Goal: Task Accomplishment & Management: Use online tool/utility

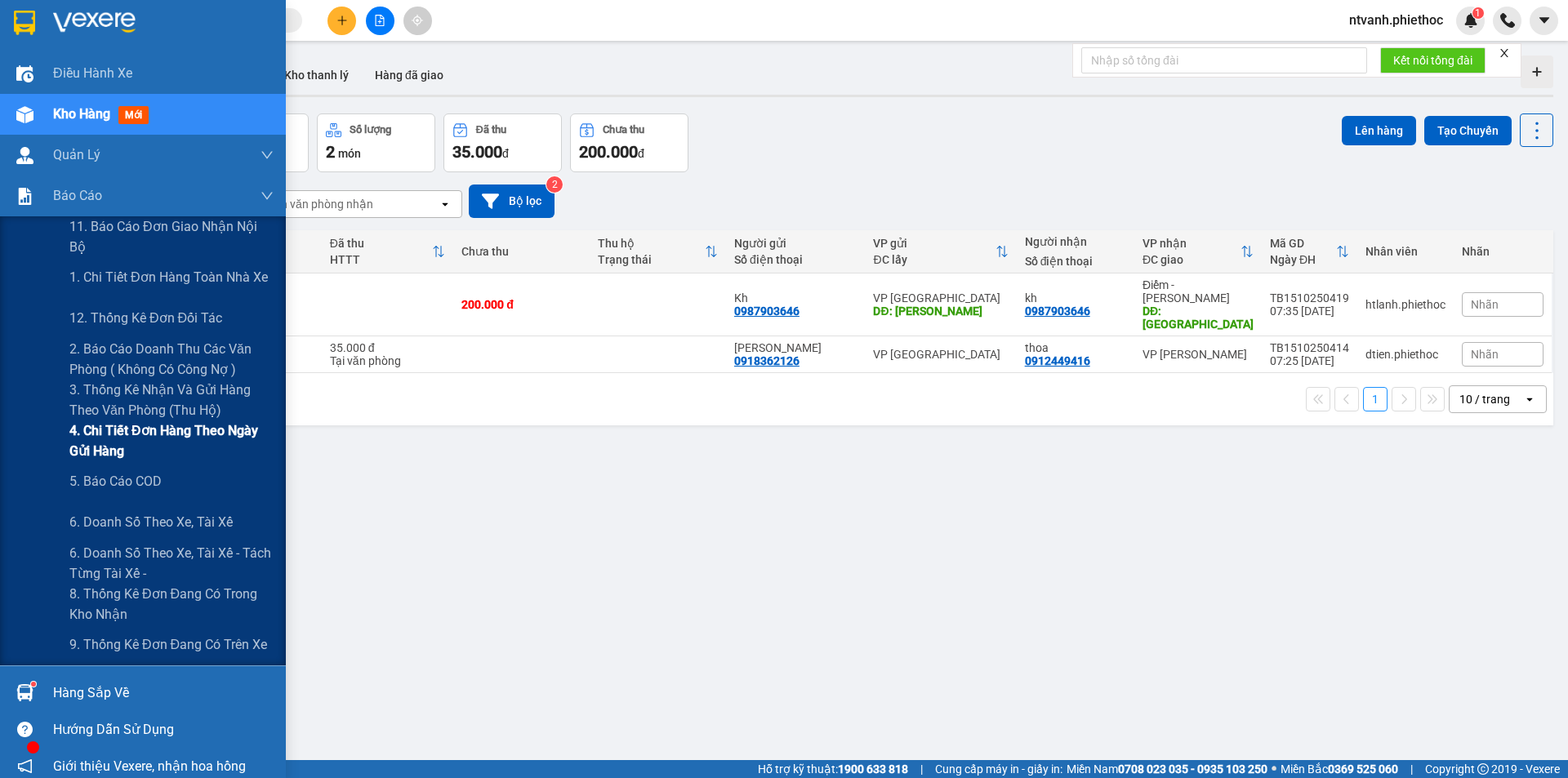
drag, startPoint x: 139, startPoint y: 468, endPoint x: 136, endPoint y: 458, distance: 10.4
click at [138, 468] on div "5. Báo cáo COD" at bounding box center [171, 482] width 204 height 41
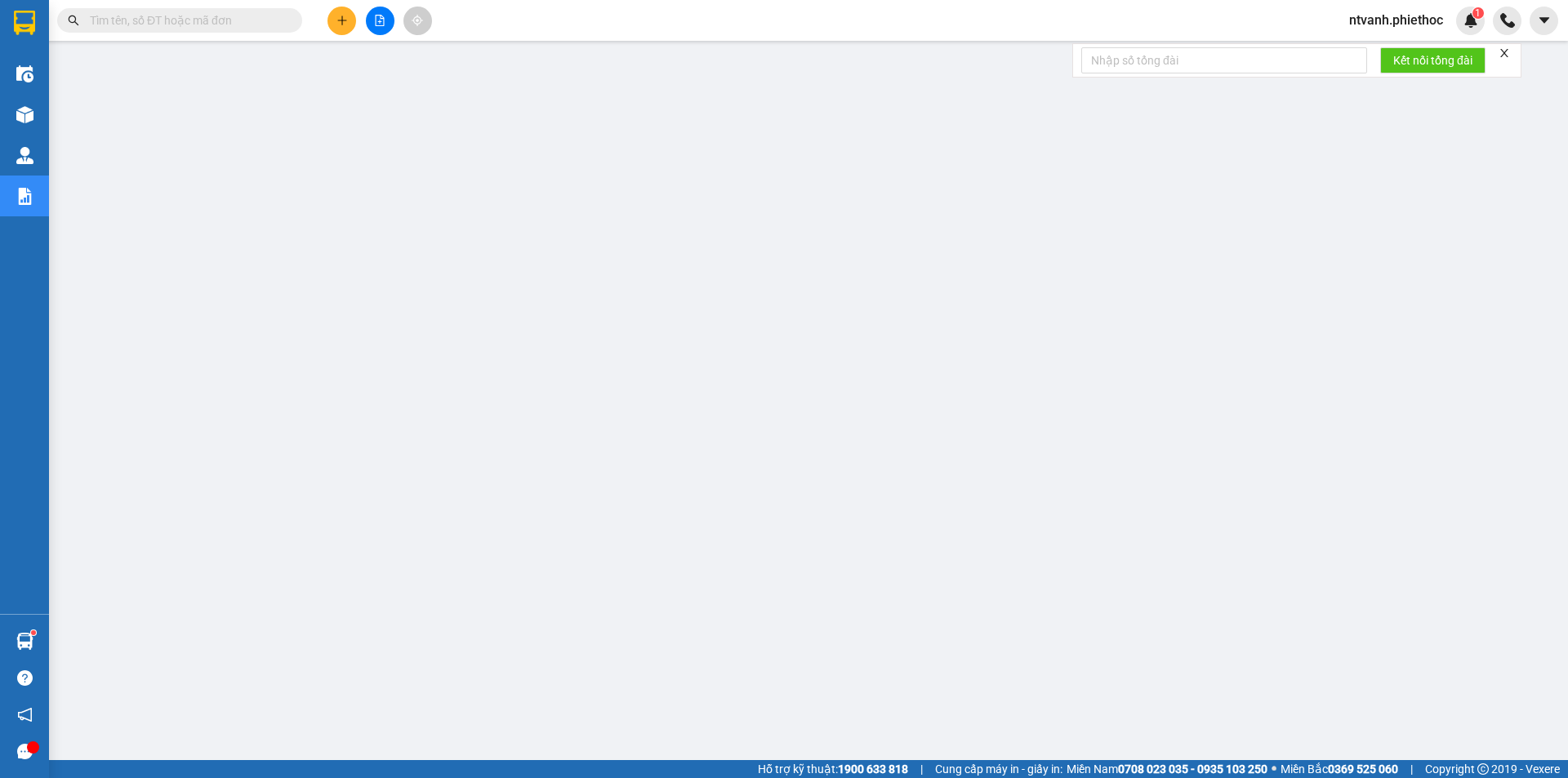
click at [179, 27] on input "text" at bounding box center [186, 21] width 193 height 18
paste input "TB1310250085"
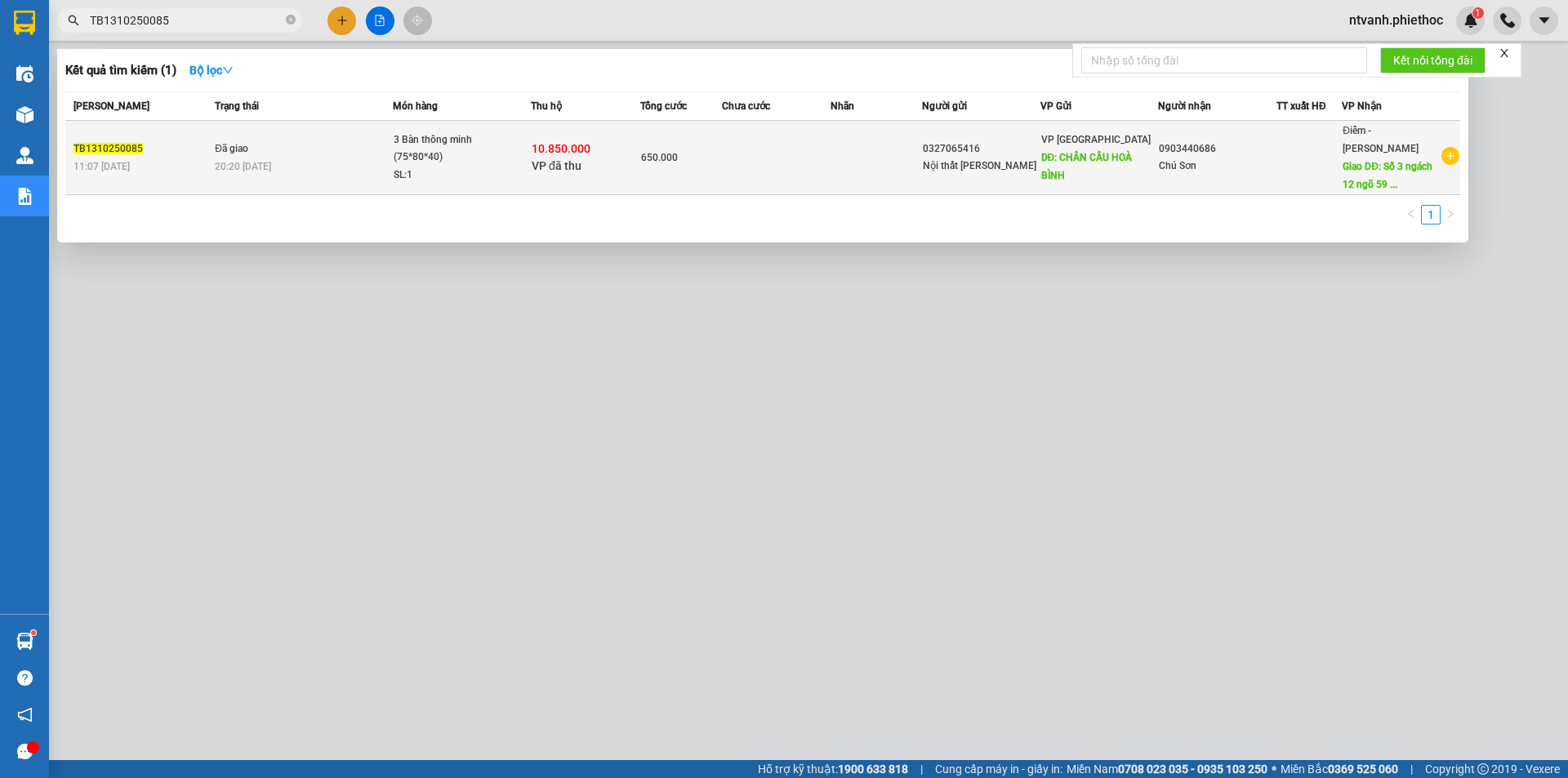
type input "TB1310250085"
click at [1107, 131] on div "VP Thái Bình DĐ: CHÂN CẦU HOÀ BÌNH" at bounding box center [1100, 157] width 117 height 54
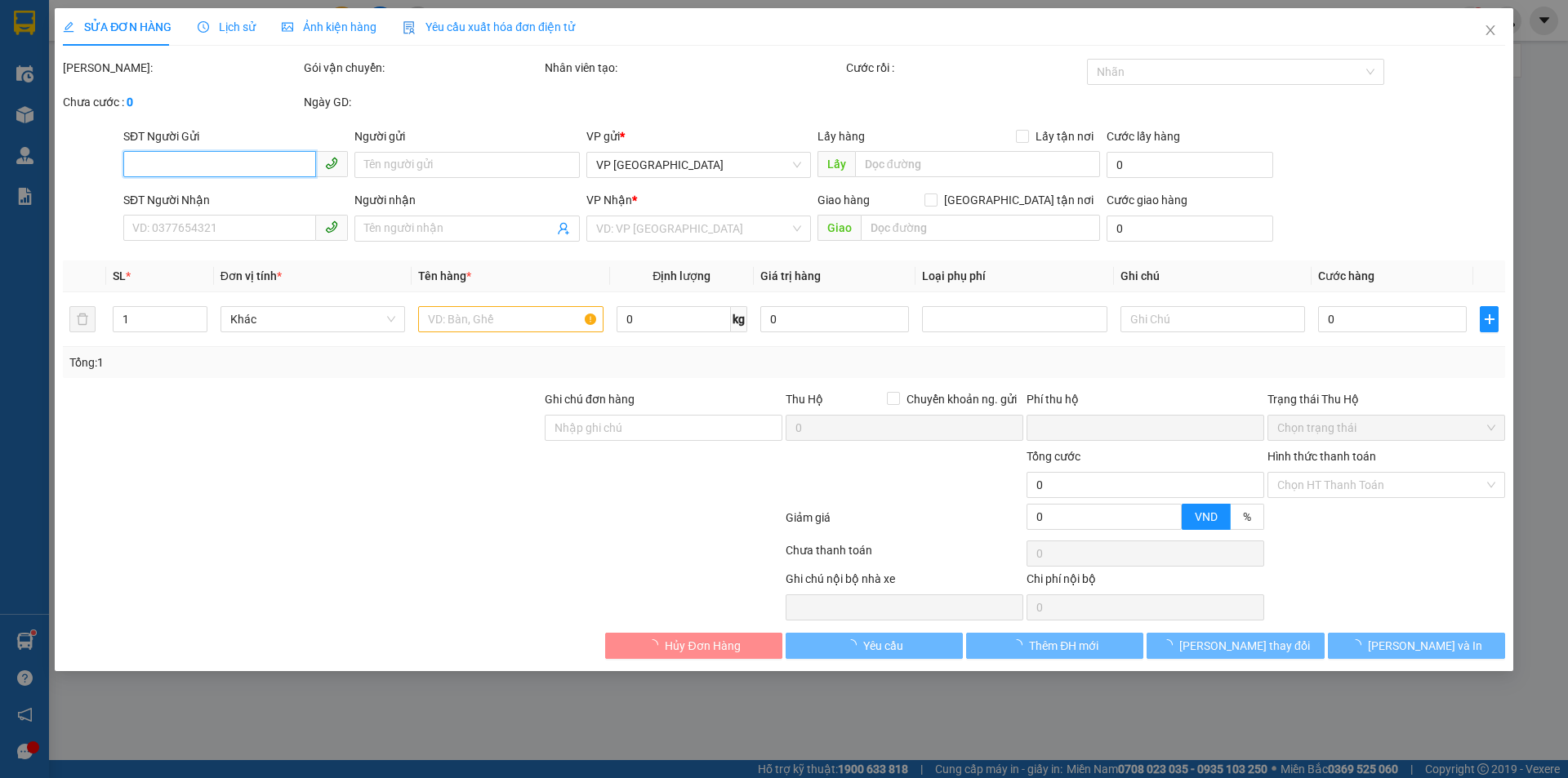
type input "0327065416"
type input "Nội thất [PERSON_NAME]"
type input "CHÂN CẦU HOÀ BÌNH"
type input "0903440686"
type input "Chú Sơn"
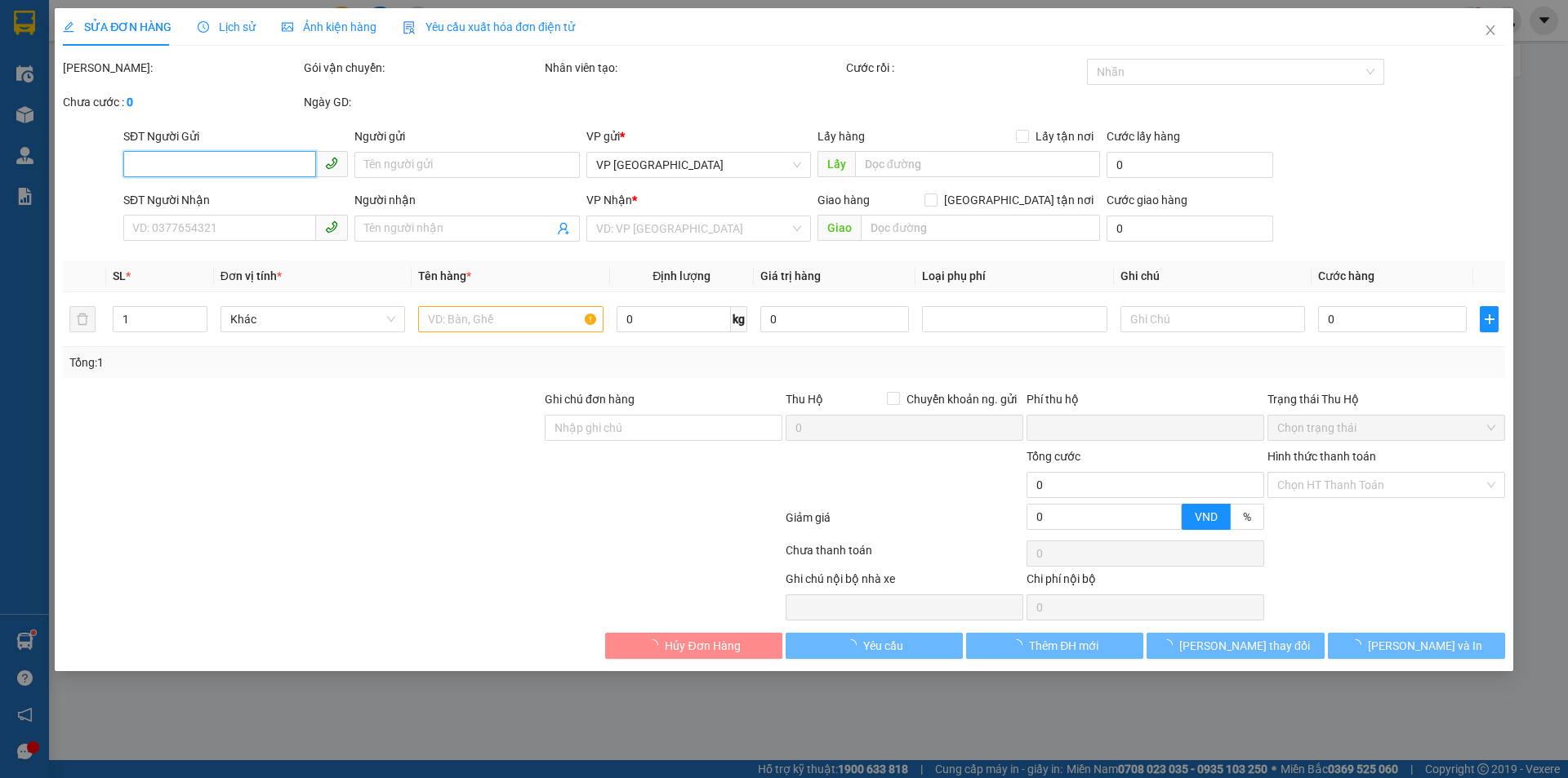
type input "Số 3 ngách 12 ngõ 59 Hoàng cầu HN"
type input "50.000"
checkbox input "true"
type input "10.850.000"
type input "40.000"
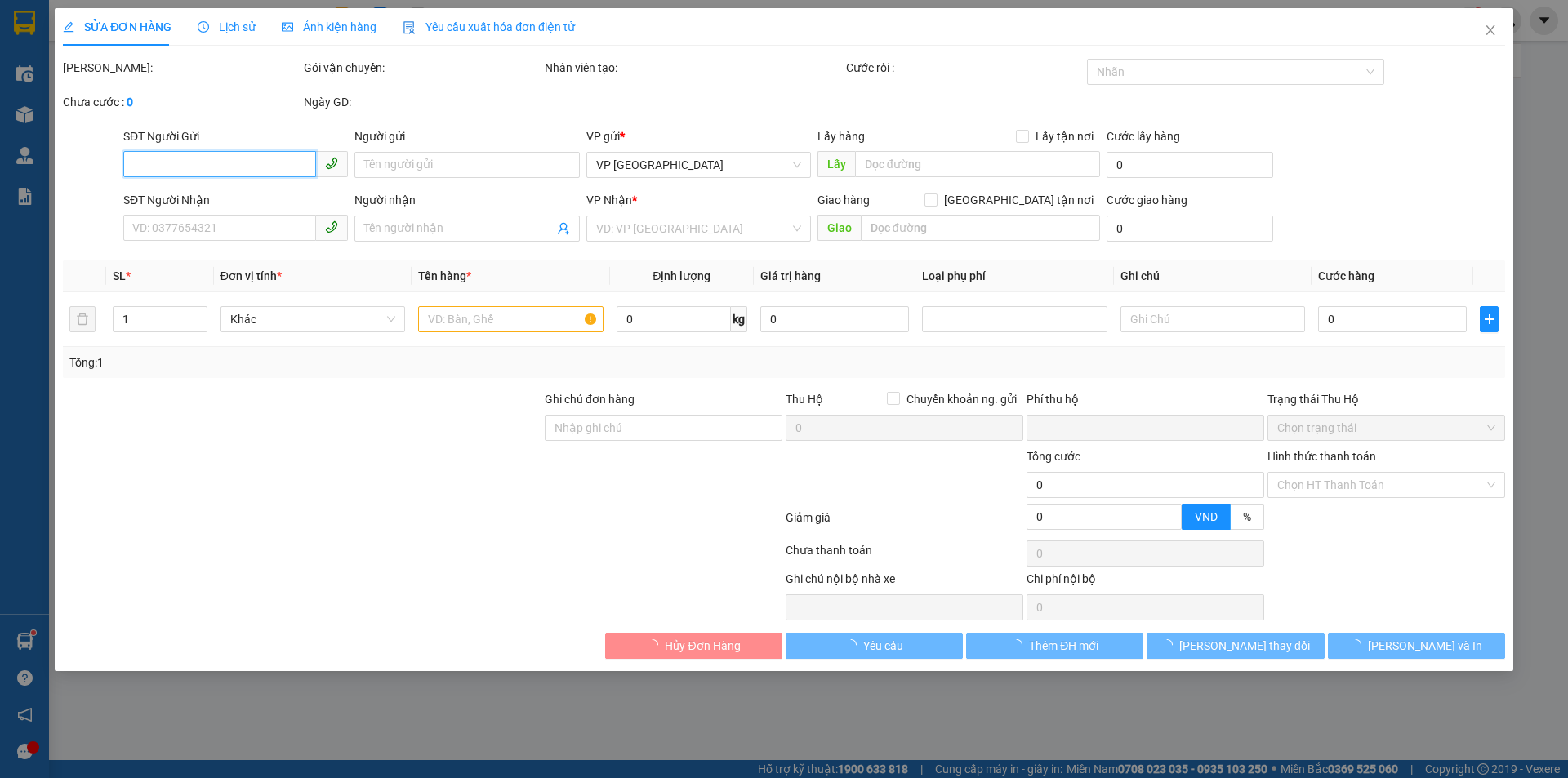
type input "650.000"
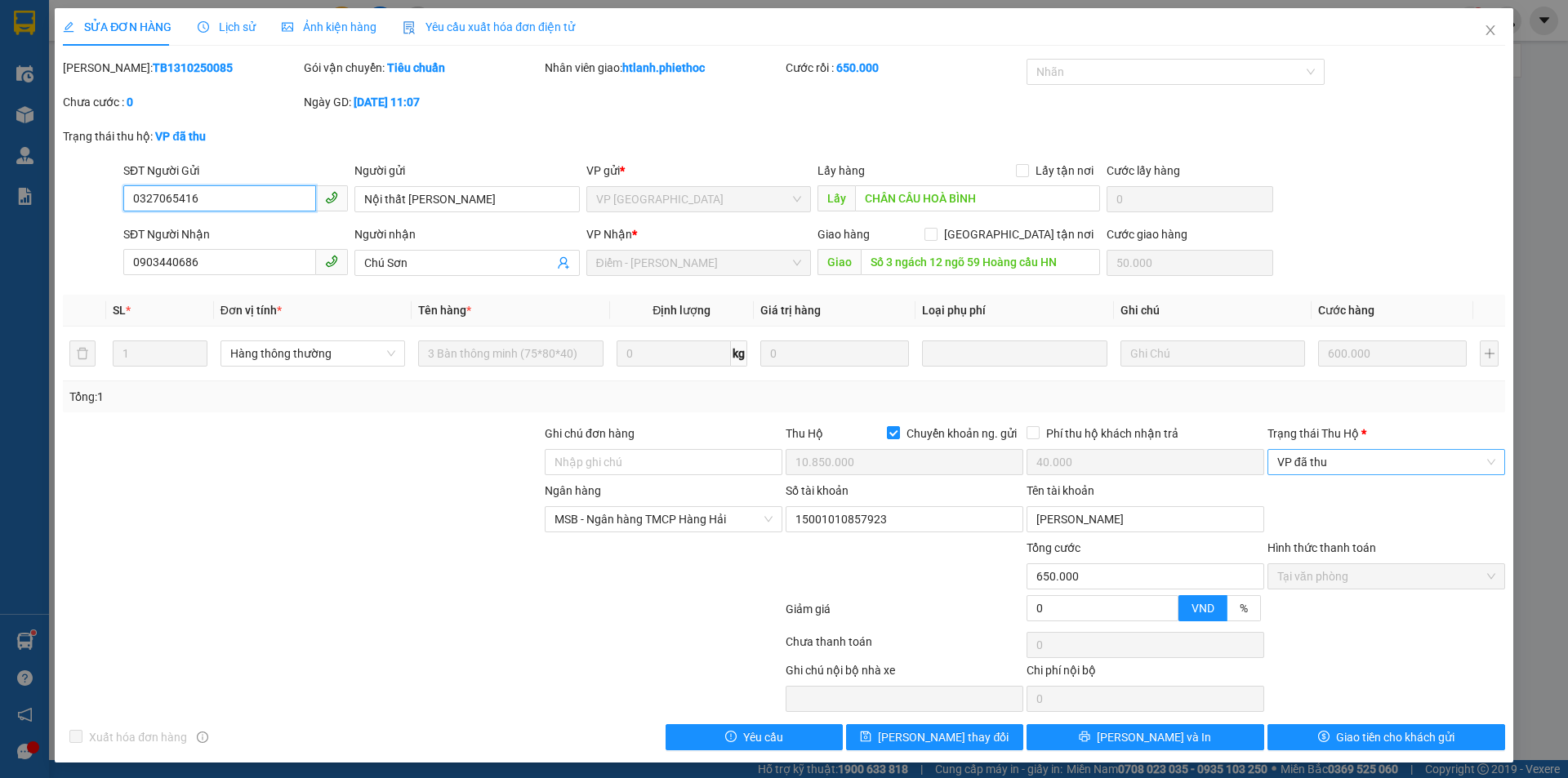
click at [1348, 470] on span "VP đã thu" at bounding box center [1386, 462] width 218 height 25
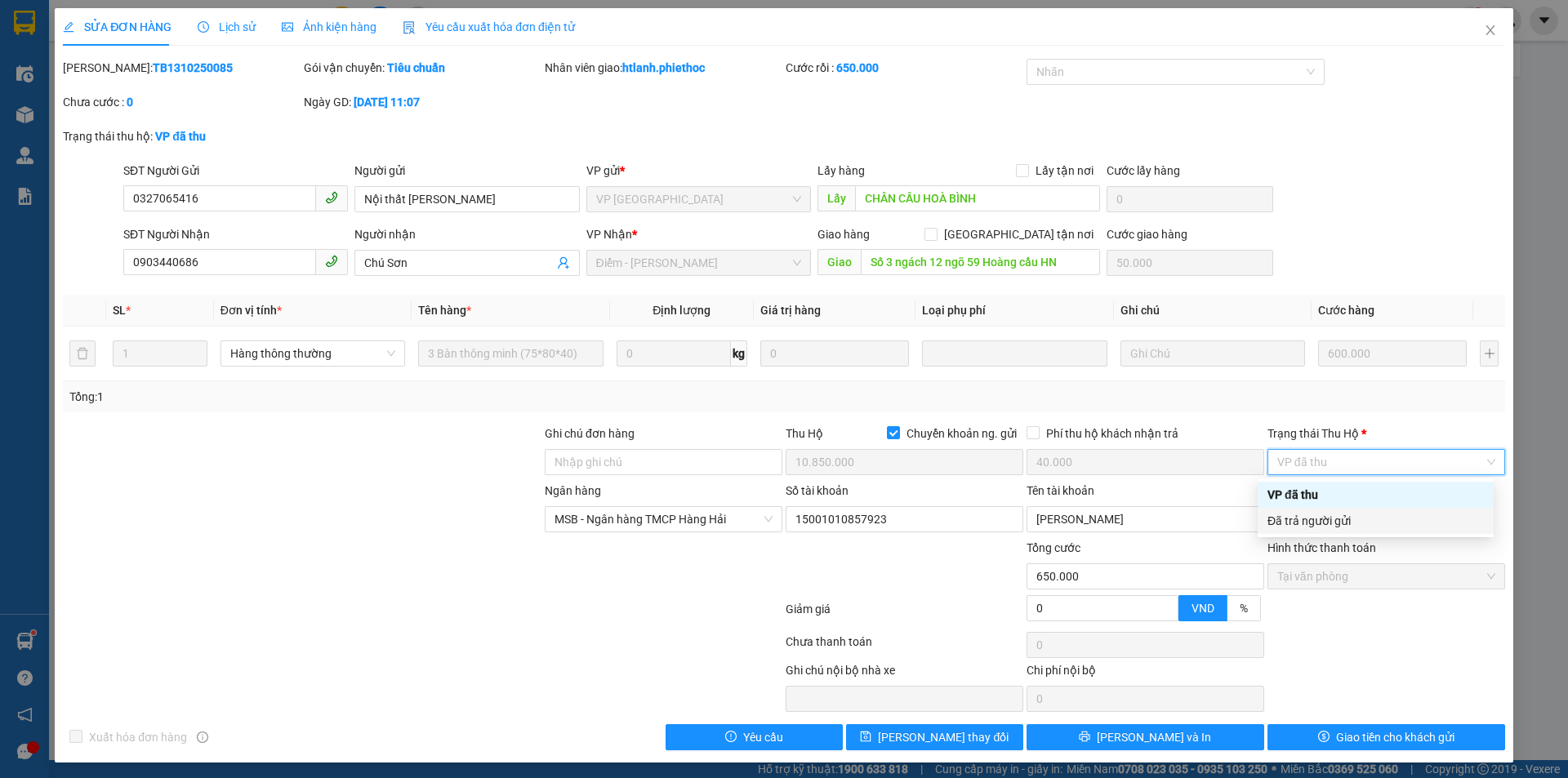
click at [1326, 517] on div "Đã trả người gửi" at bounding box center [1375, 521] width 217 height 18
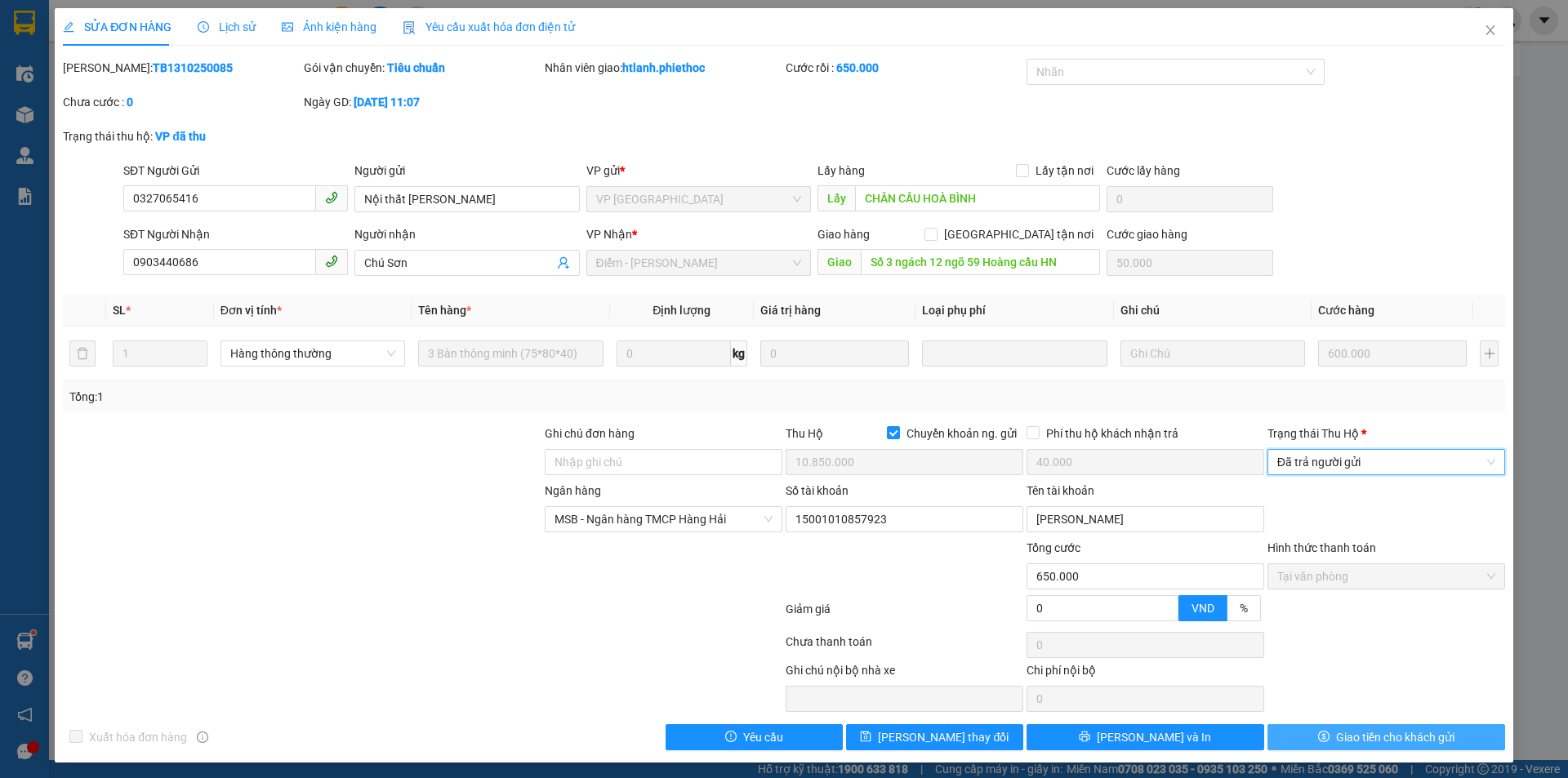
click at [1417, 727] on button "Giao tiền cho khách gửi" at bounding box center [1386, 737] width 238 height 27
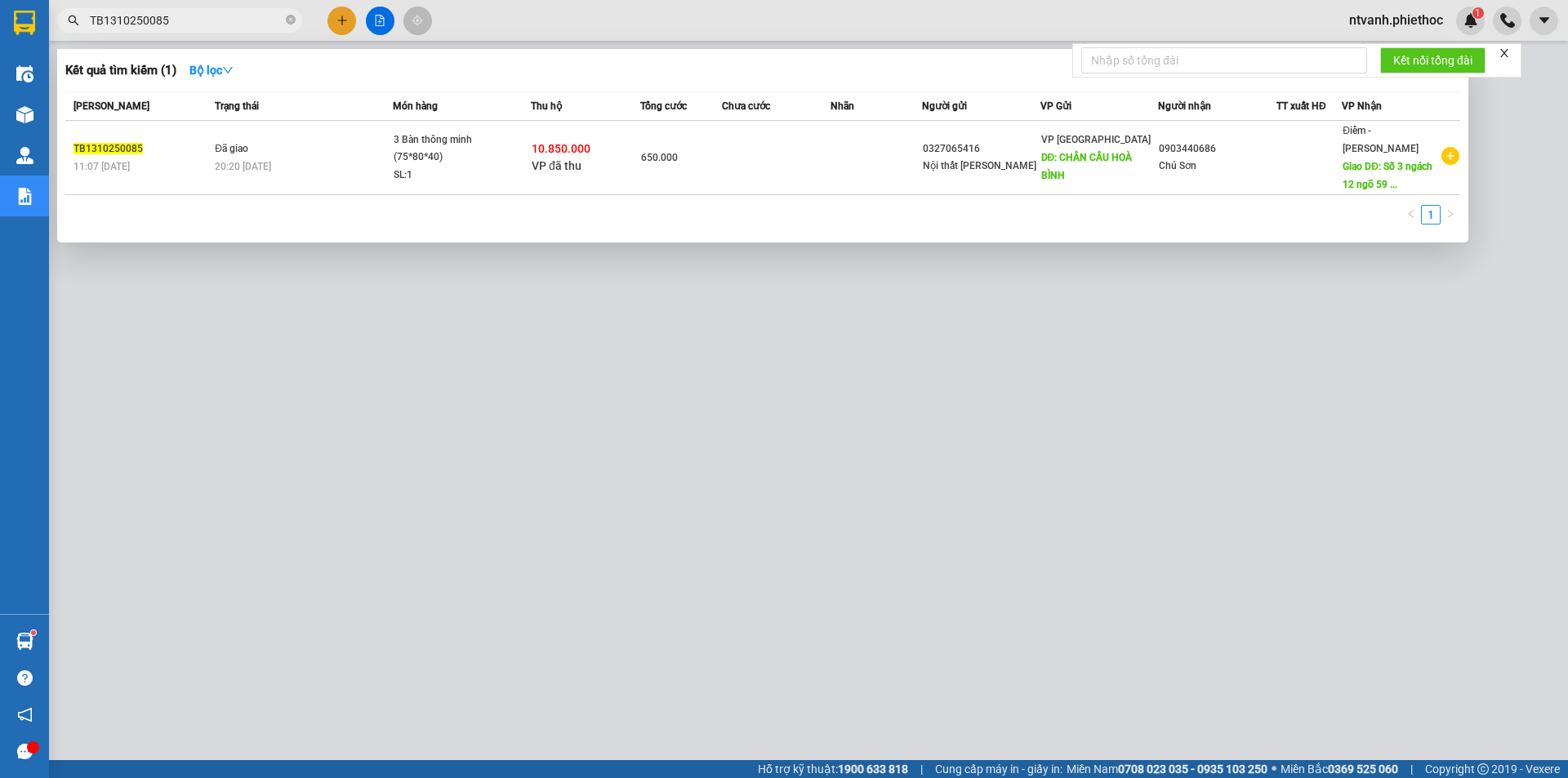
click at [200, 19] on input "TB1310250085" at bounding box center [186, 21] width 193 height 18
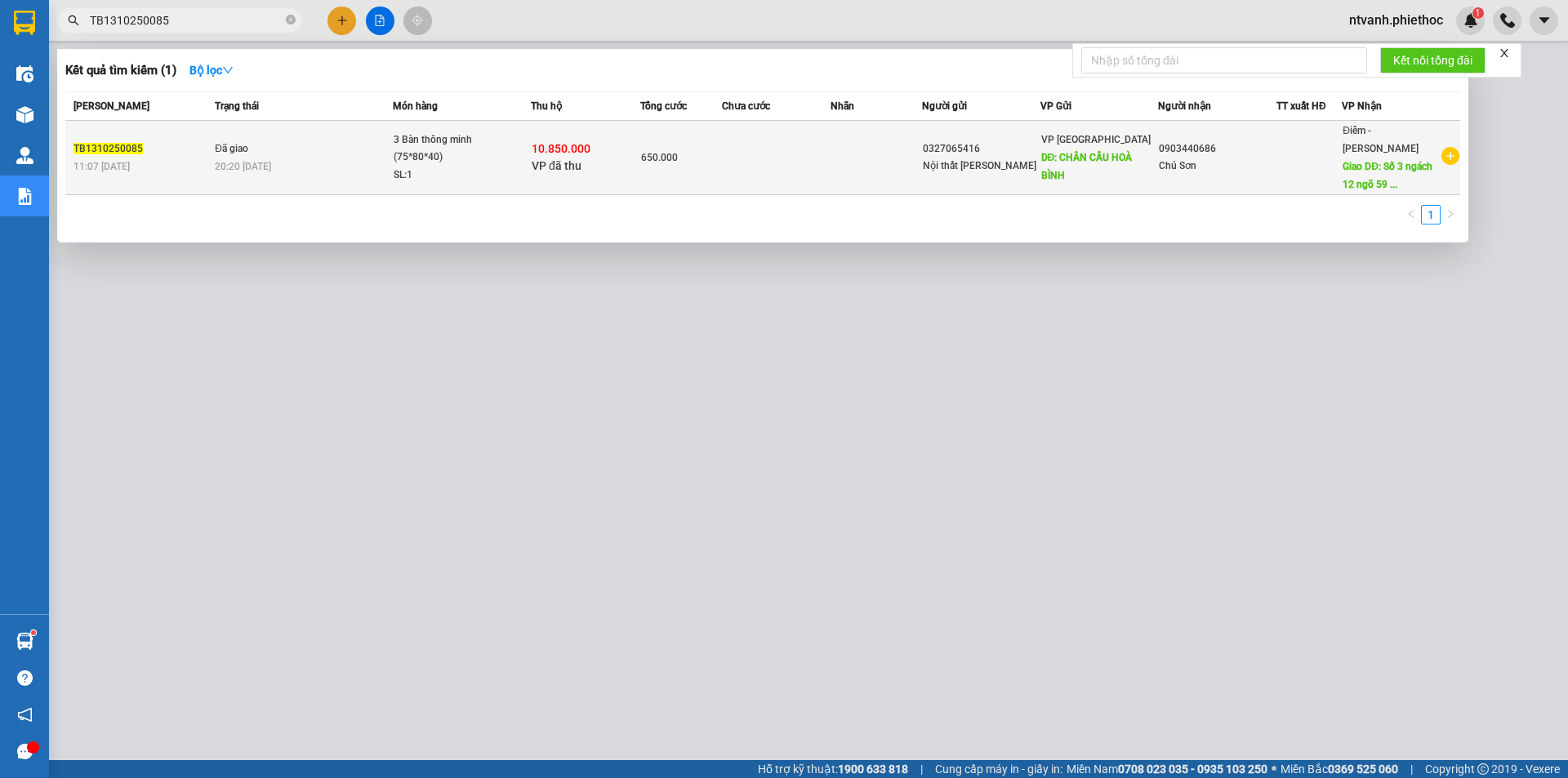
click at [667, 152] on span "650.000" at bounding box center [659, 157] width 37 height 12
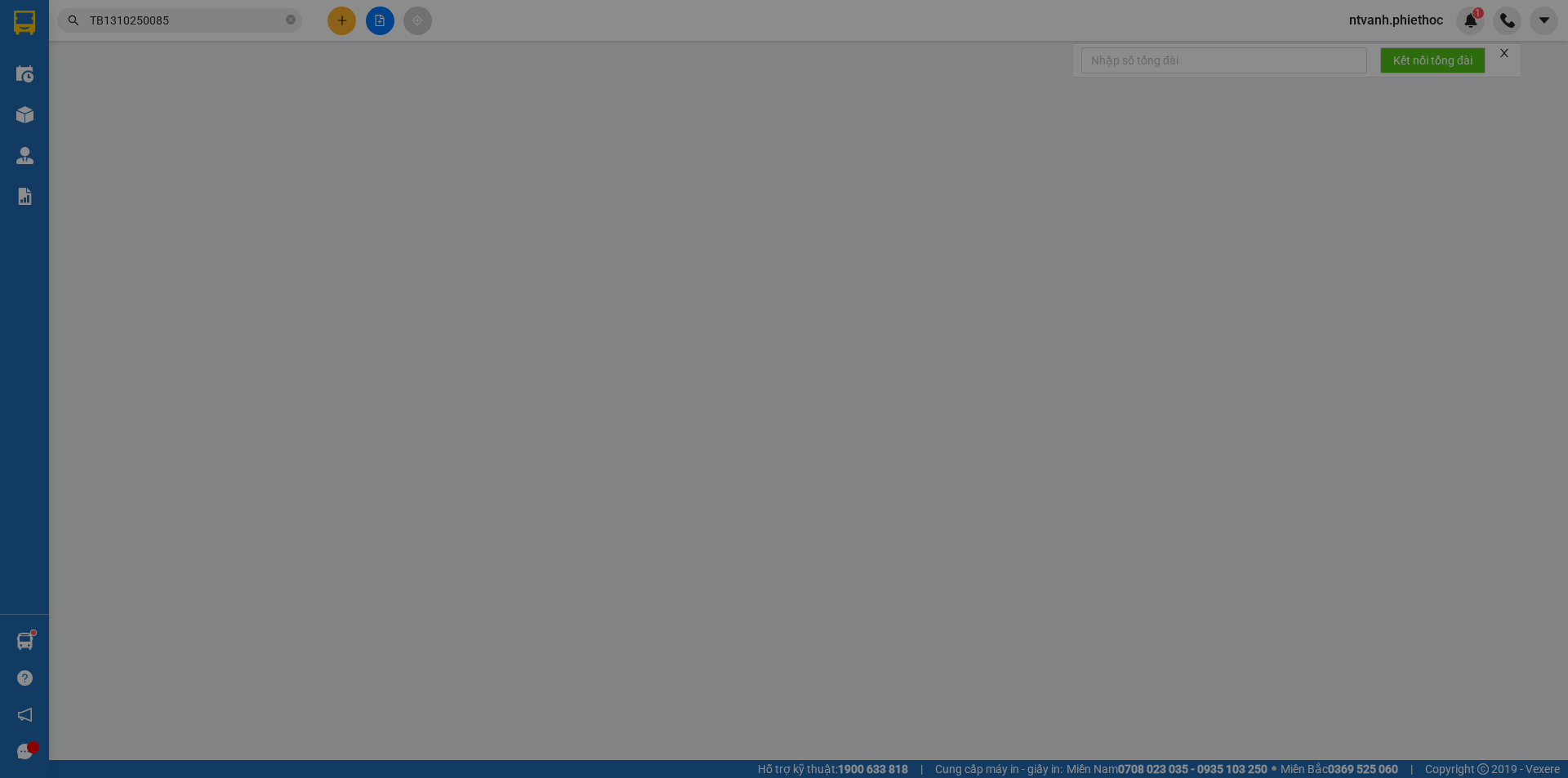
type input "0327065416"
type input "Nội thất [PERSON_NAME]"
type input "CHÂN CẦU HOÀ BÌNH"
type input "0903440686"
type input "Chú Sơn"
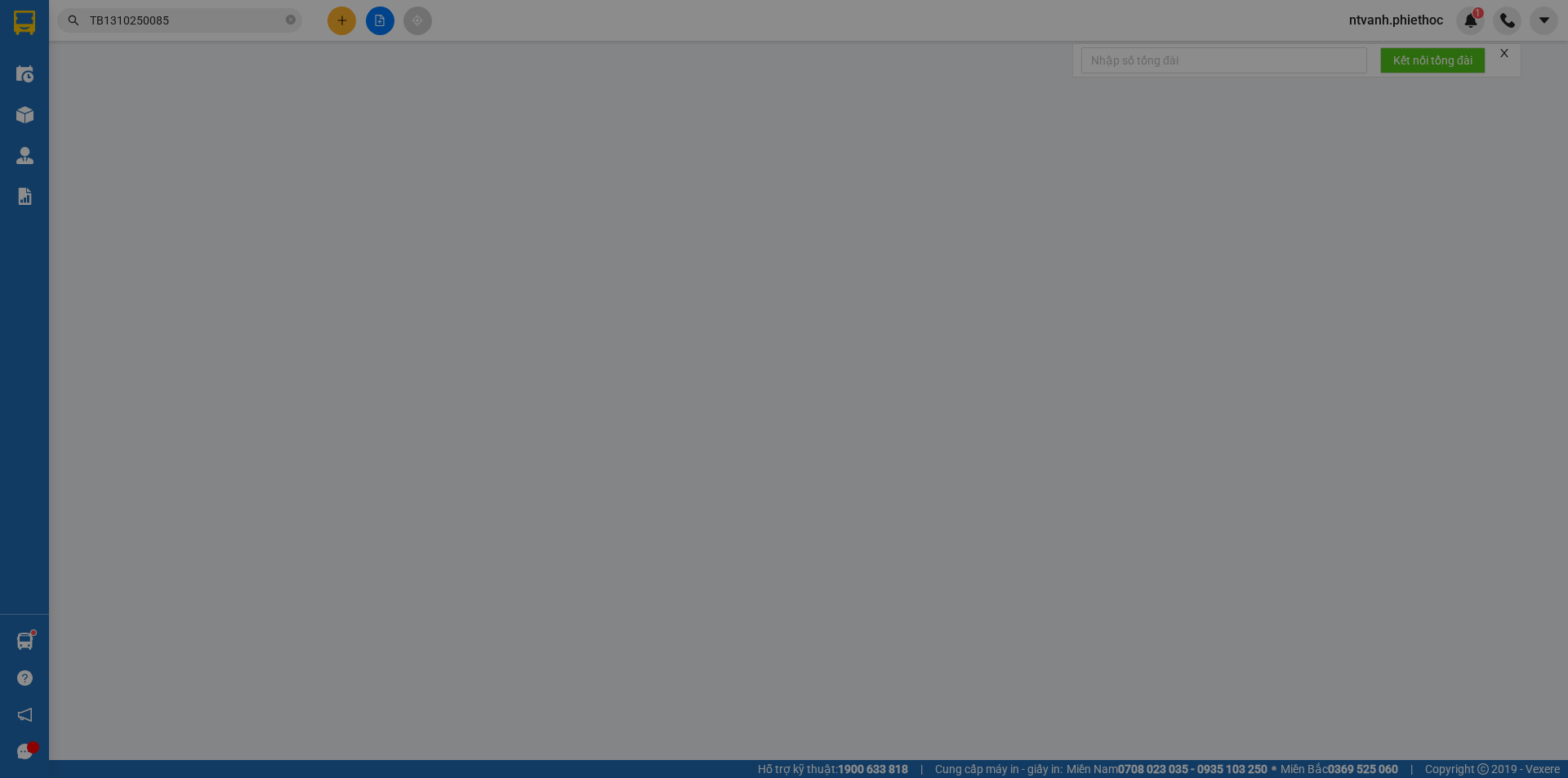
type input "Số 3 ngách 12 ngõ 59 Hoàng cầu HN"
type input "50.000"
checkbox input "true"
type input "10.850.000"
type input "40.000"
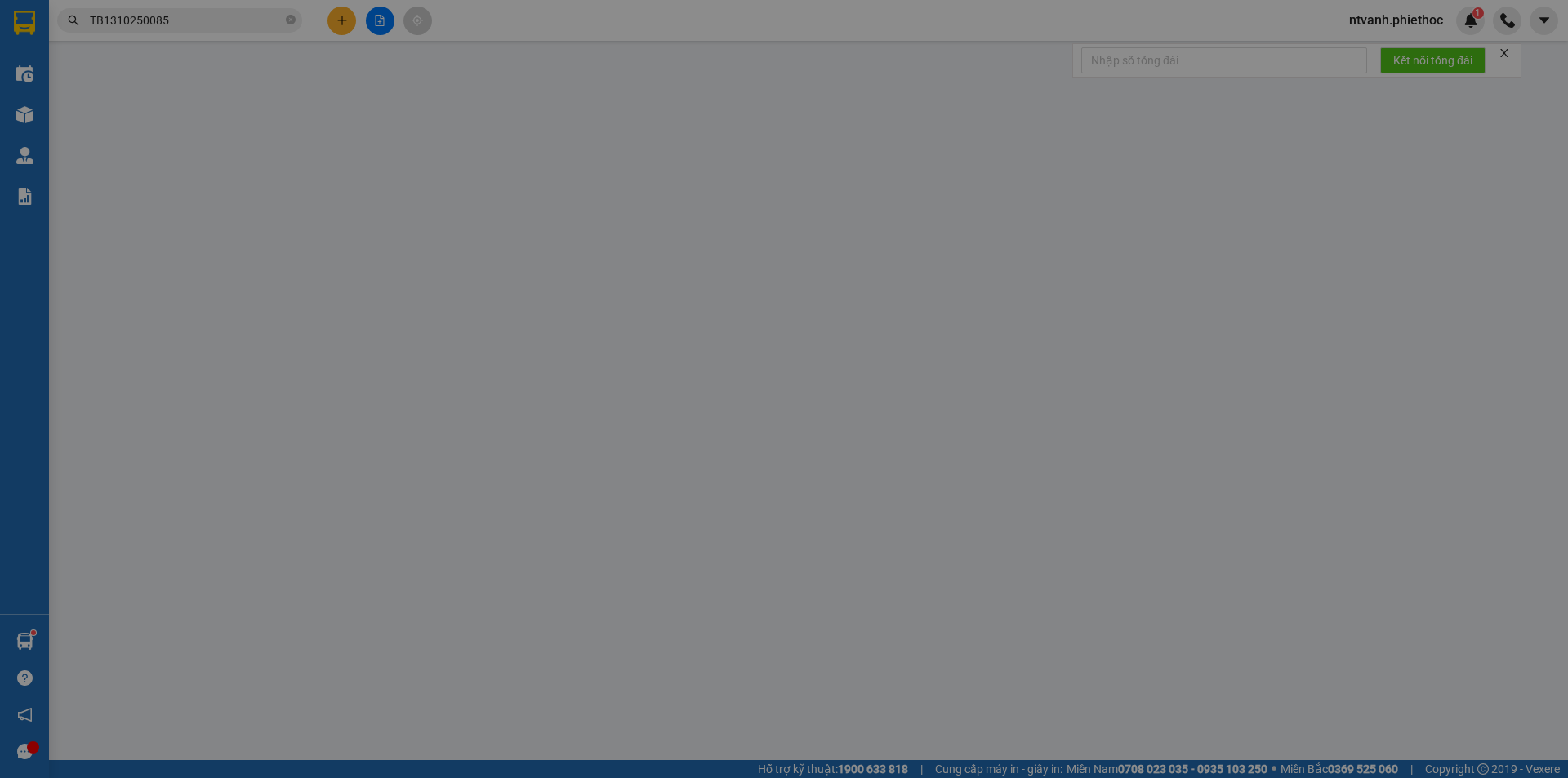
type input "650.000"
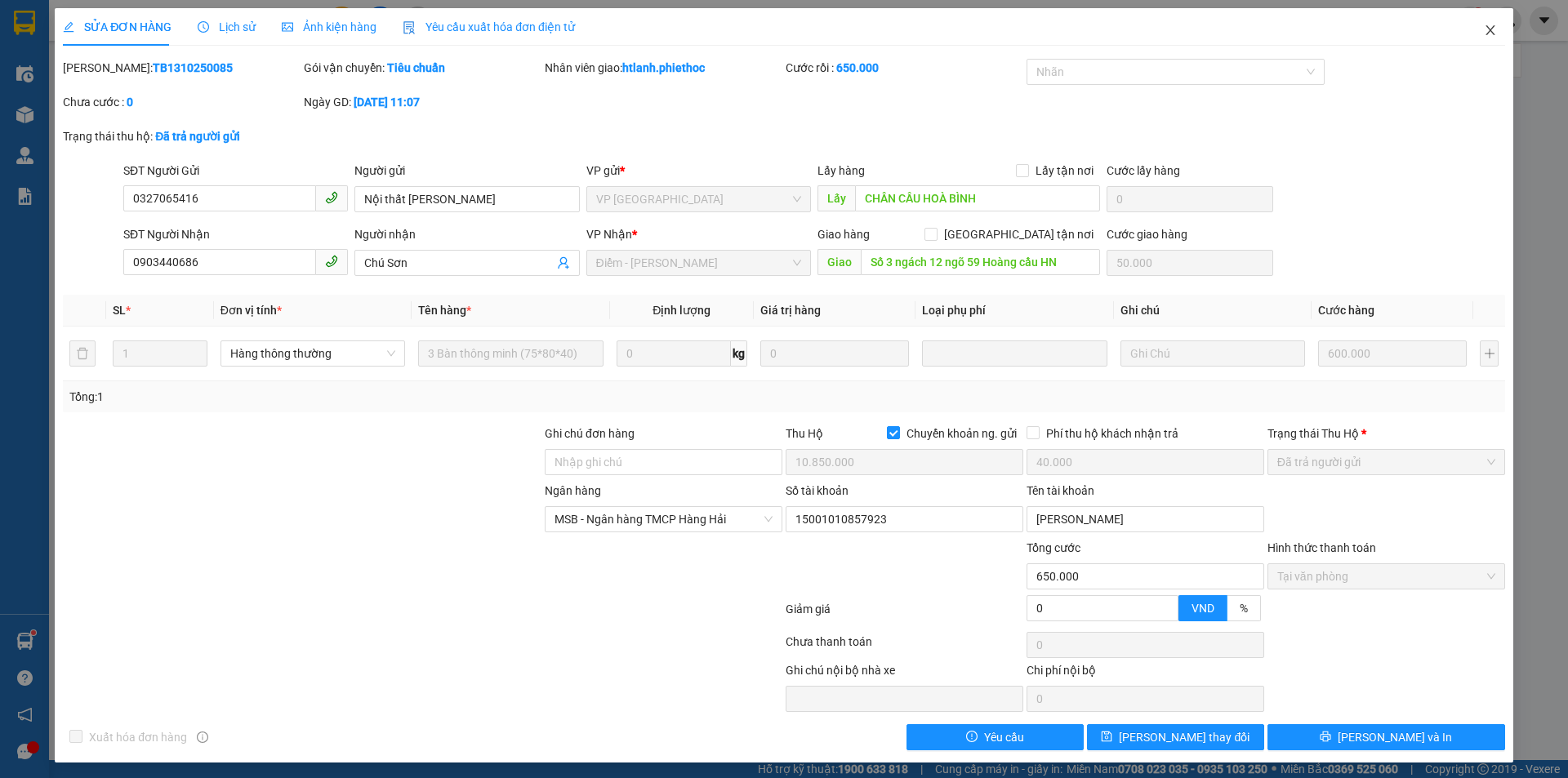
click at [1484, 31] on icon "close" at bounding box center [1490, 30] width 13 height 13
